Goal: Task Accomplishment & Management: Manage account settings

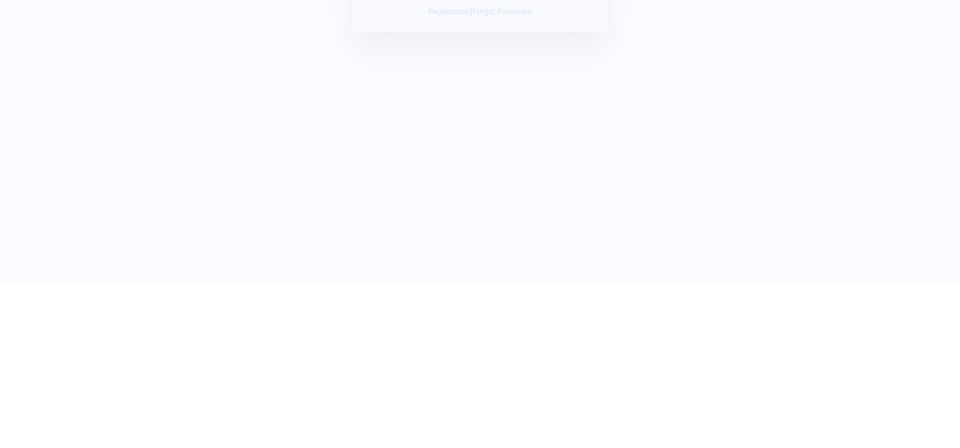
click at [487, 92] on input "text" at bounding box center [480, 91] width 217 height 27
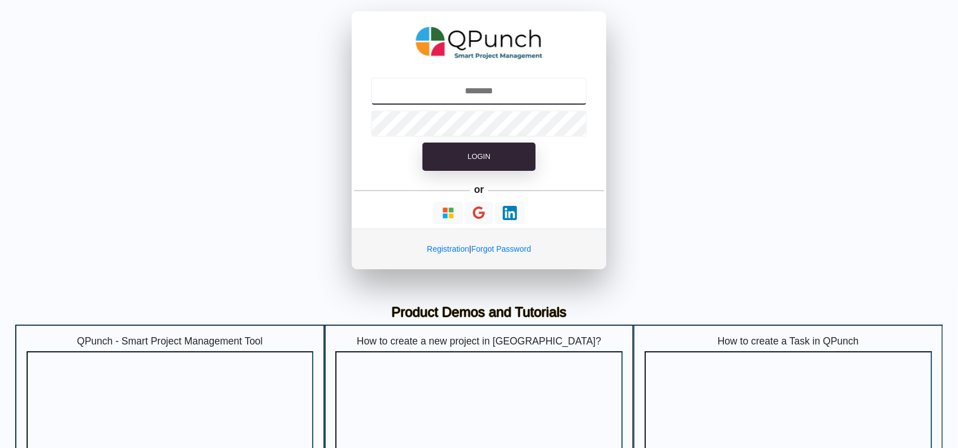
click at [508, 89] on input "text" at bounding box center [479, 91] width 217 height 27
type input "**********"
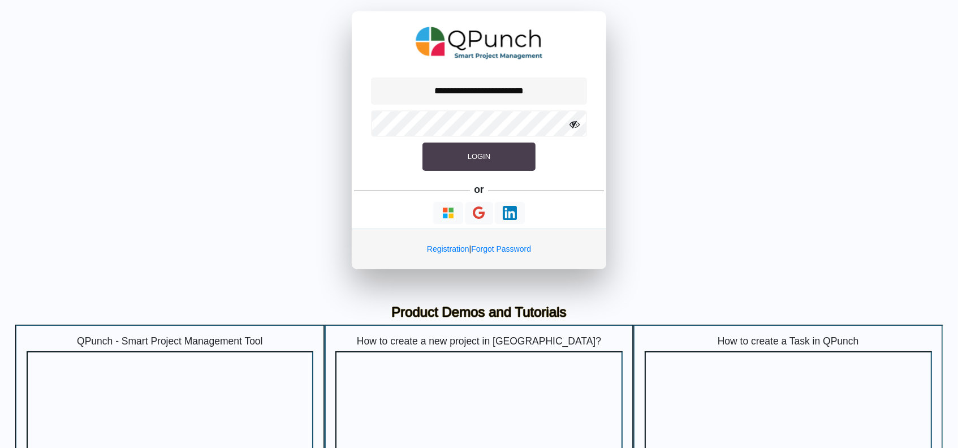
click at [489, 164] on button "Login" at bounding box center [479, 157] width 113 height 28
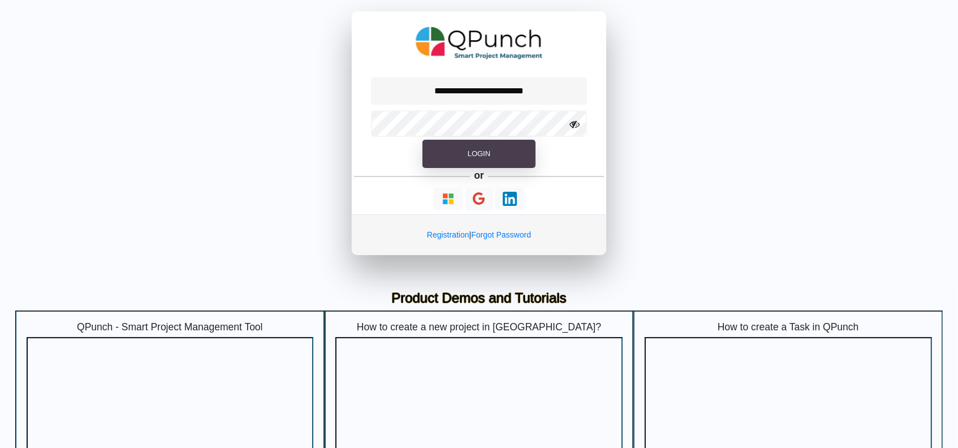
select select "**********"
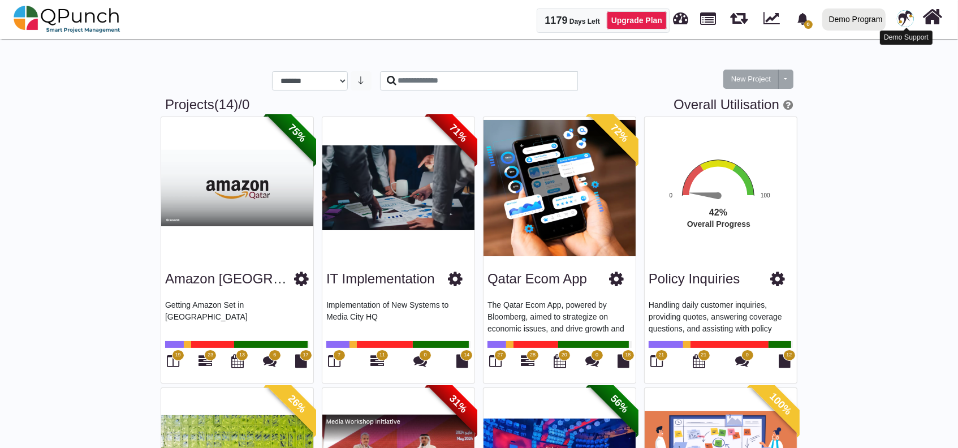
click at [902, 20] on img at bounding box center [905, 18] width 17 height 17
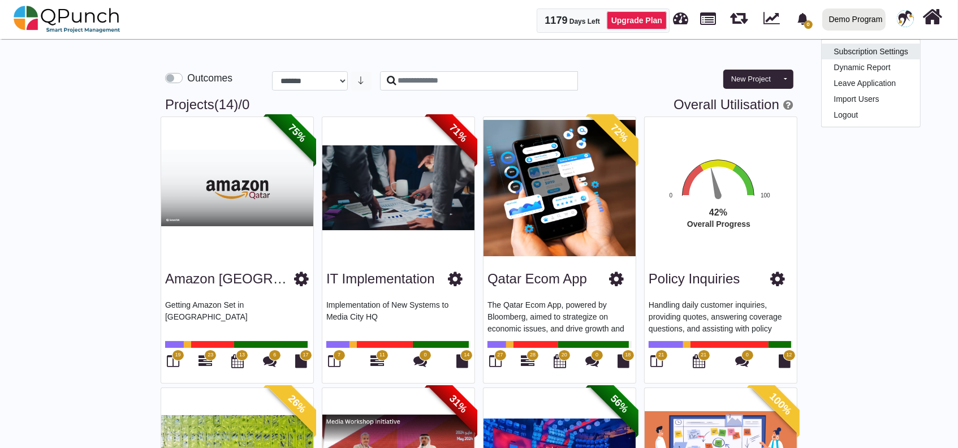
click at [866, 49] on link "Subscription Settings" at bounding box center [871, 52] width 98 height 16
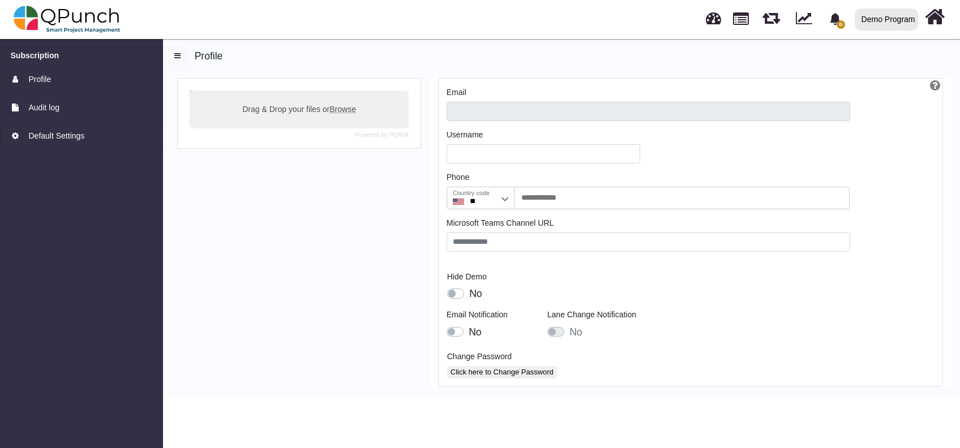
type input "**********"
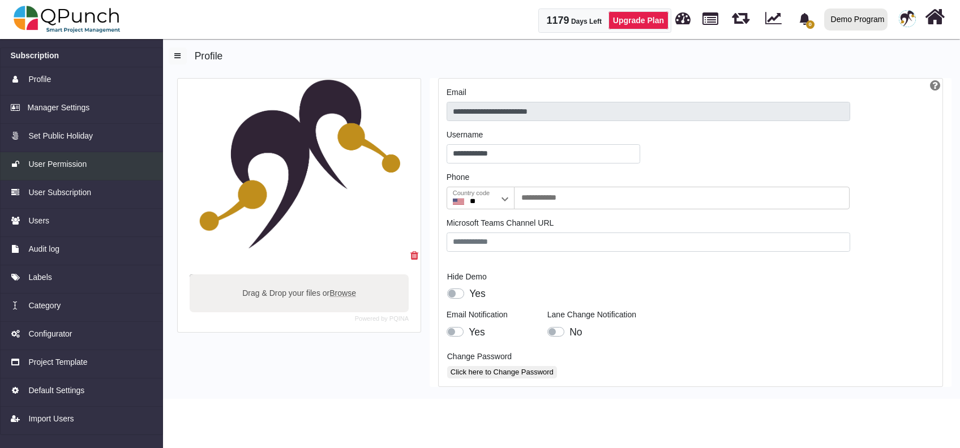
click at [77, 167] on span "User Permission" at bounding box center [57, 164] width 58 height 12
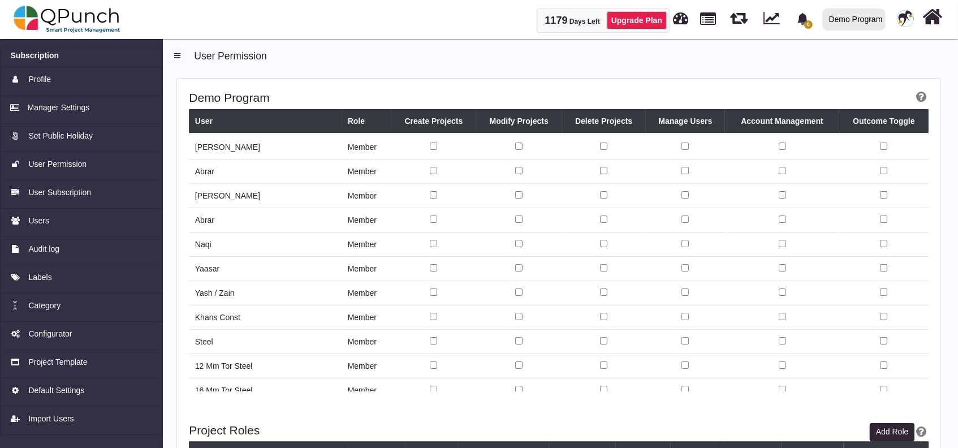
scroll to position [151, 0]
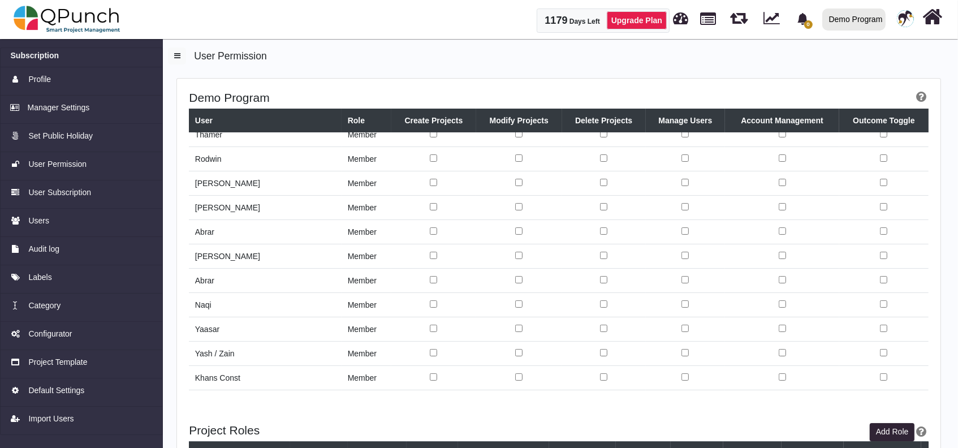
scroll to position [151, 0]
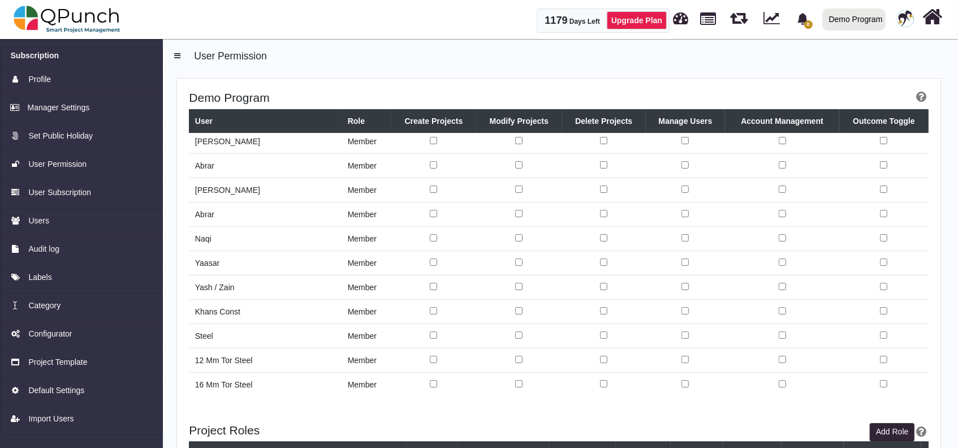
click at [665, 265] on td at bounding box center [685, 263] width 79 height 24
click at [646, 278] on td at bounding box center [685, 288] width 79 height 24
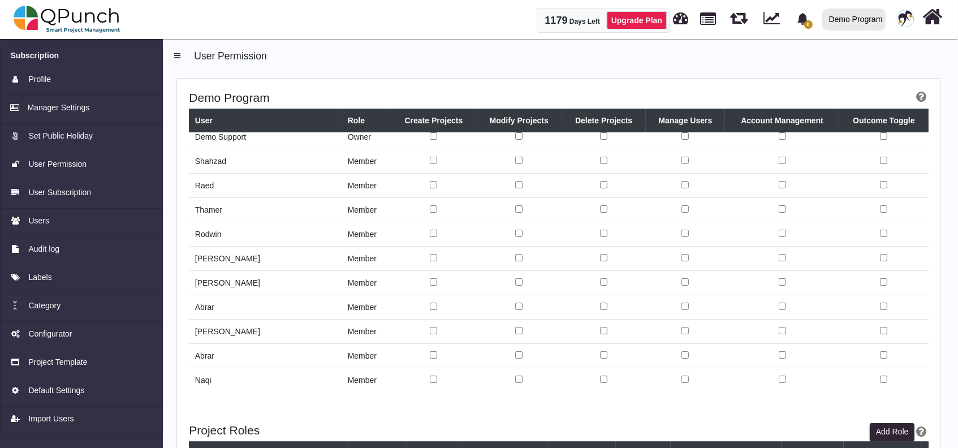
scroll to position [0, 0]
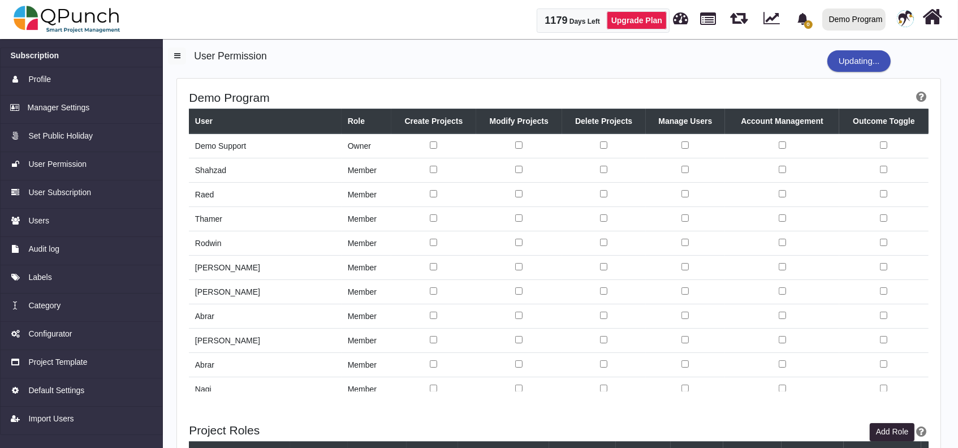
drag, startPoint x: 855, startPoint y: 59, endPoint x: 900, endPoint y: 63, distance: 44.9
click at [876, 58] on div "Updating..." at bounding box center [860, 61] width 64 height 22
drag, startPoint x: 874, startPoint y: 57, endPoint x: 962, endPoint y: 59, distance: 87.7
click at [958, 59] on html "1179 Days Left Upgrade Plan 0 Notification Clear Demo Program Demo Program Sukr…" at bounding box center [479, 334] width 958 height 669
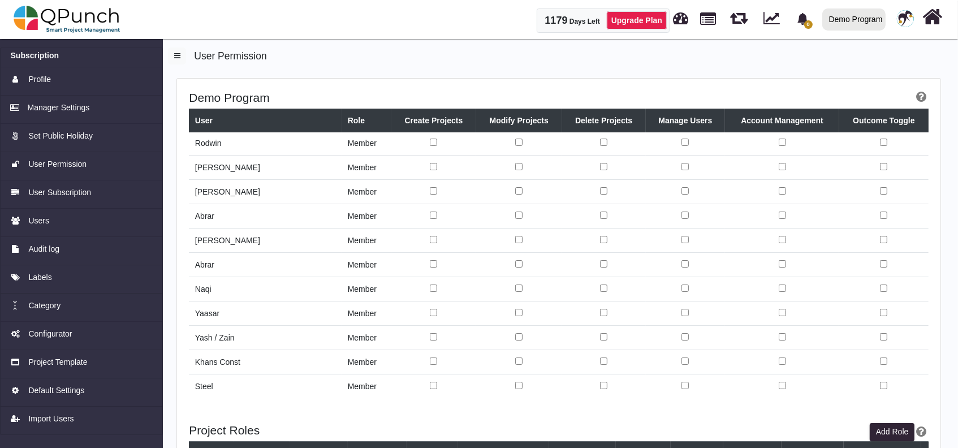
scroll to position [226, 0]
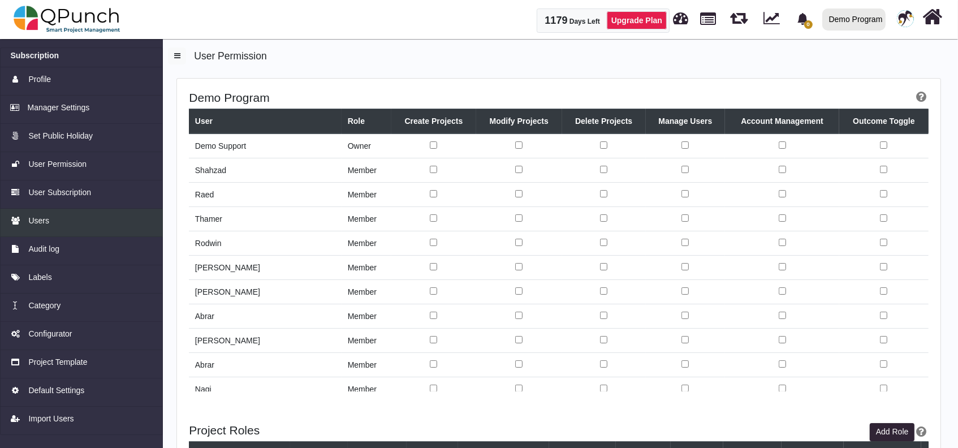
click at [82, 222] on div "Users" at bounding box center [82, 221] width 142 height 12
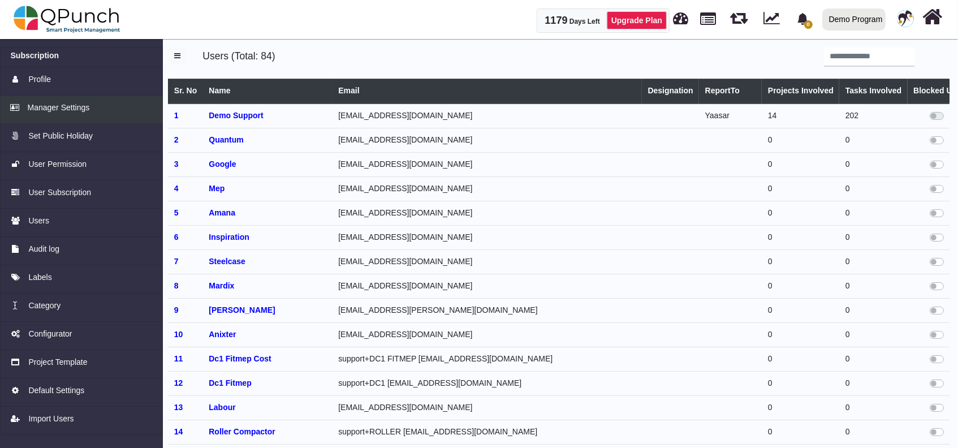
click at [91, 102] on div "Manager Settings" at bounding box center [82, 108] width 142 height 12
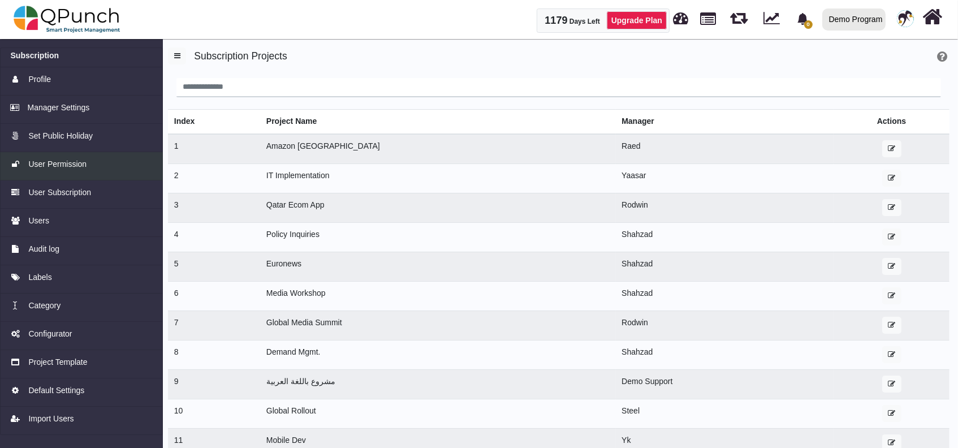
click at [62, 170] on link "User Permission" at bounding box center [81, 166] width 163 height 28
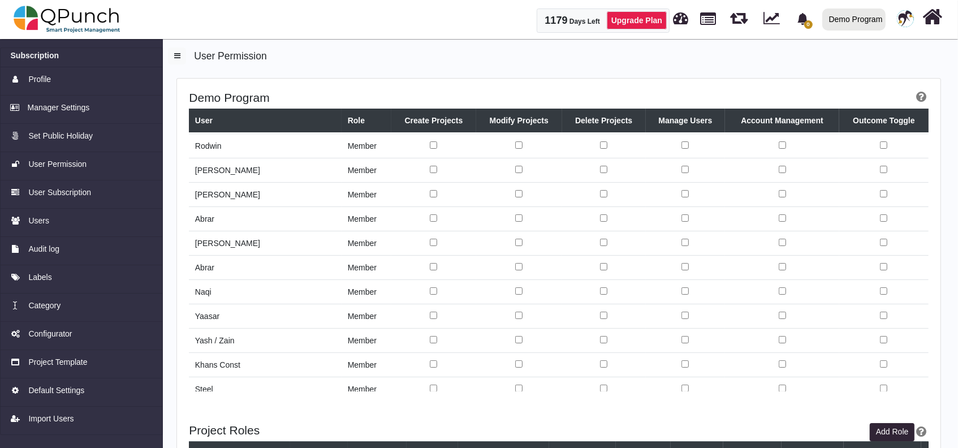
scroll to position [75, 0]
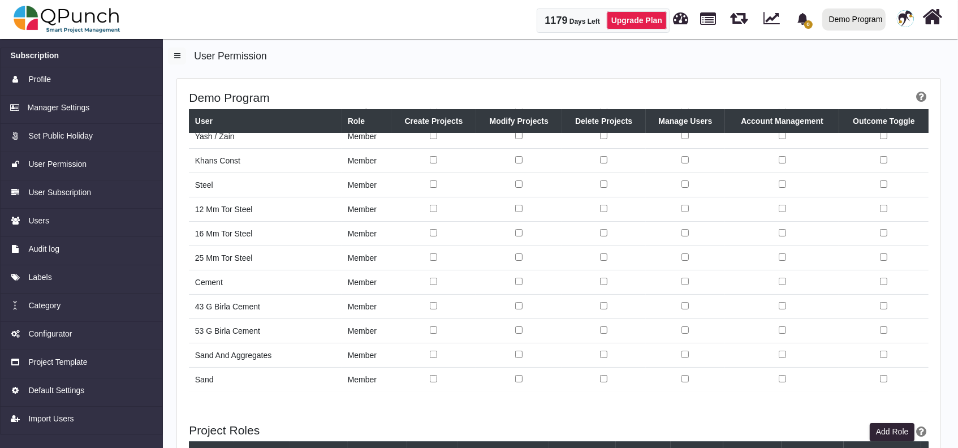
scroll to position [226, 0]
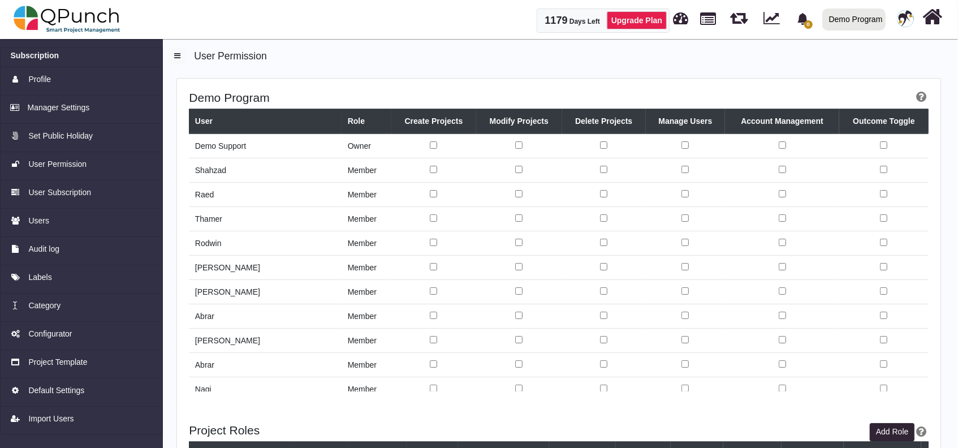
scroll to position [226, 0]
